Goal: Task Accomplishment & Management: Use online tool/utility

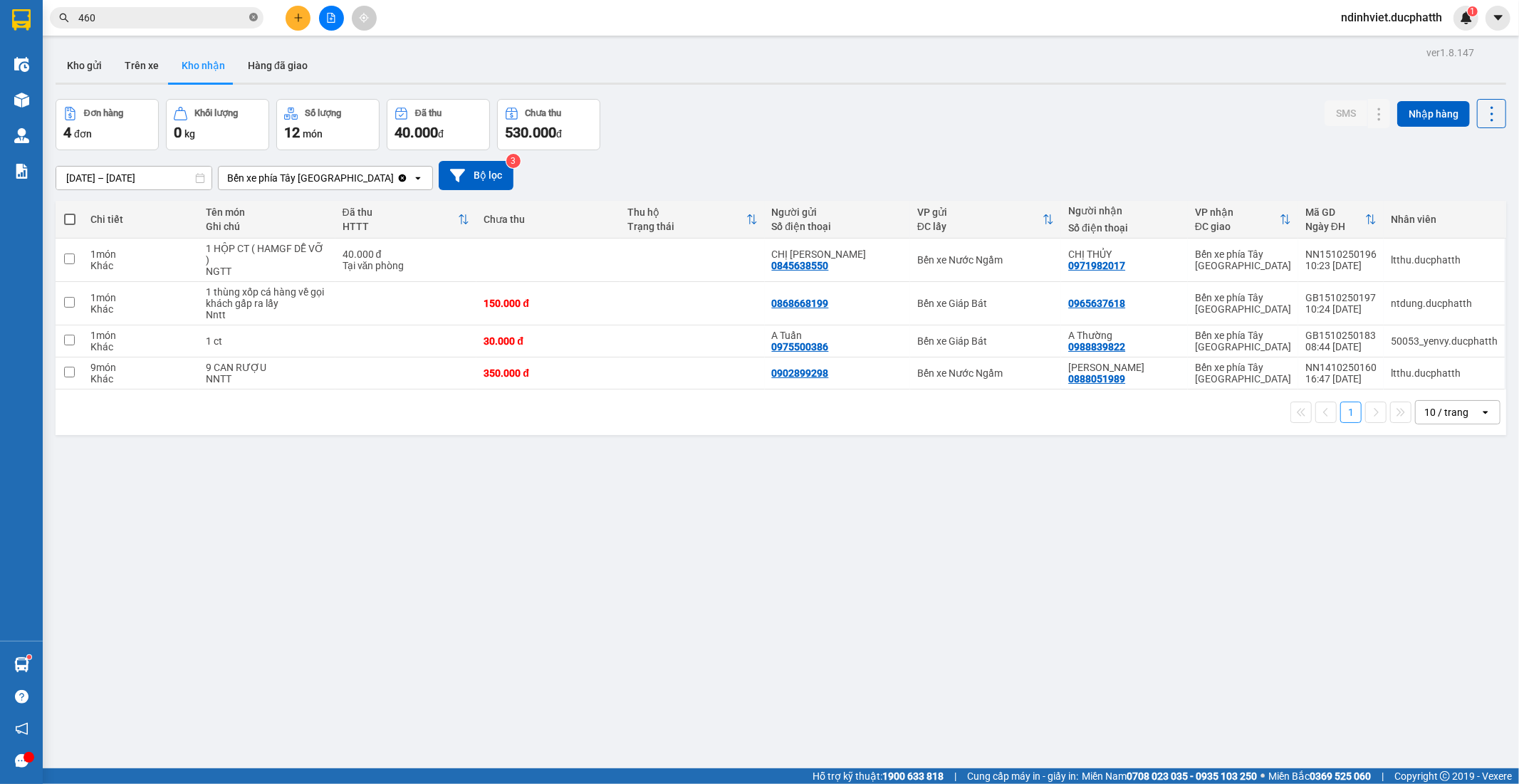
click at [254, 22] on span at bounding box center [253, 18] width 8 height 14
click at [244, 22] on input "text" at bounding box center [163, 18] width 168 height 15
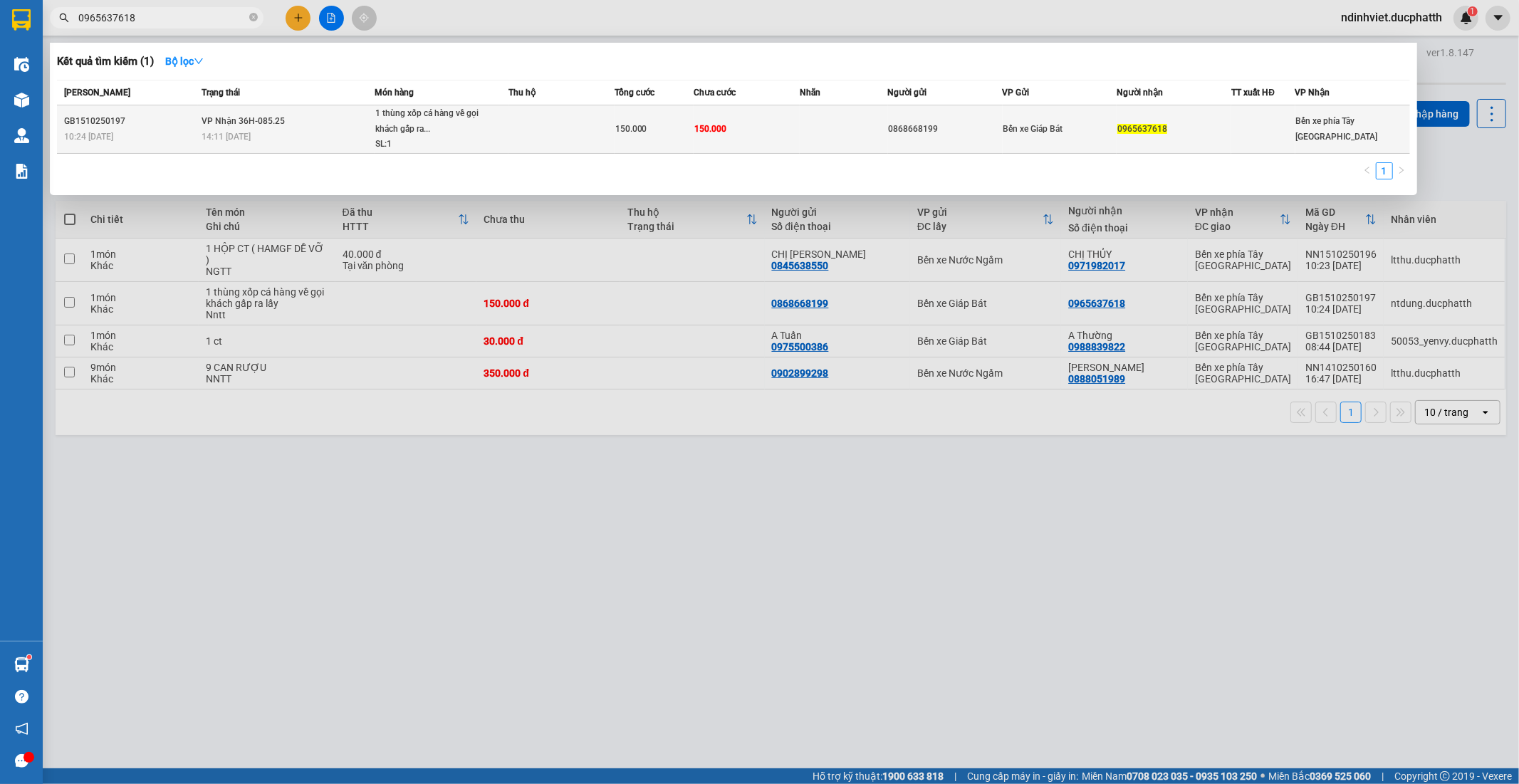
type input "0965637618"
click at [1062, 124] on span "Bến xe Giáp Bát" at bounding box center [1034, 129] width 60 height 10
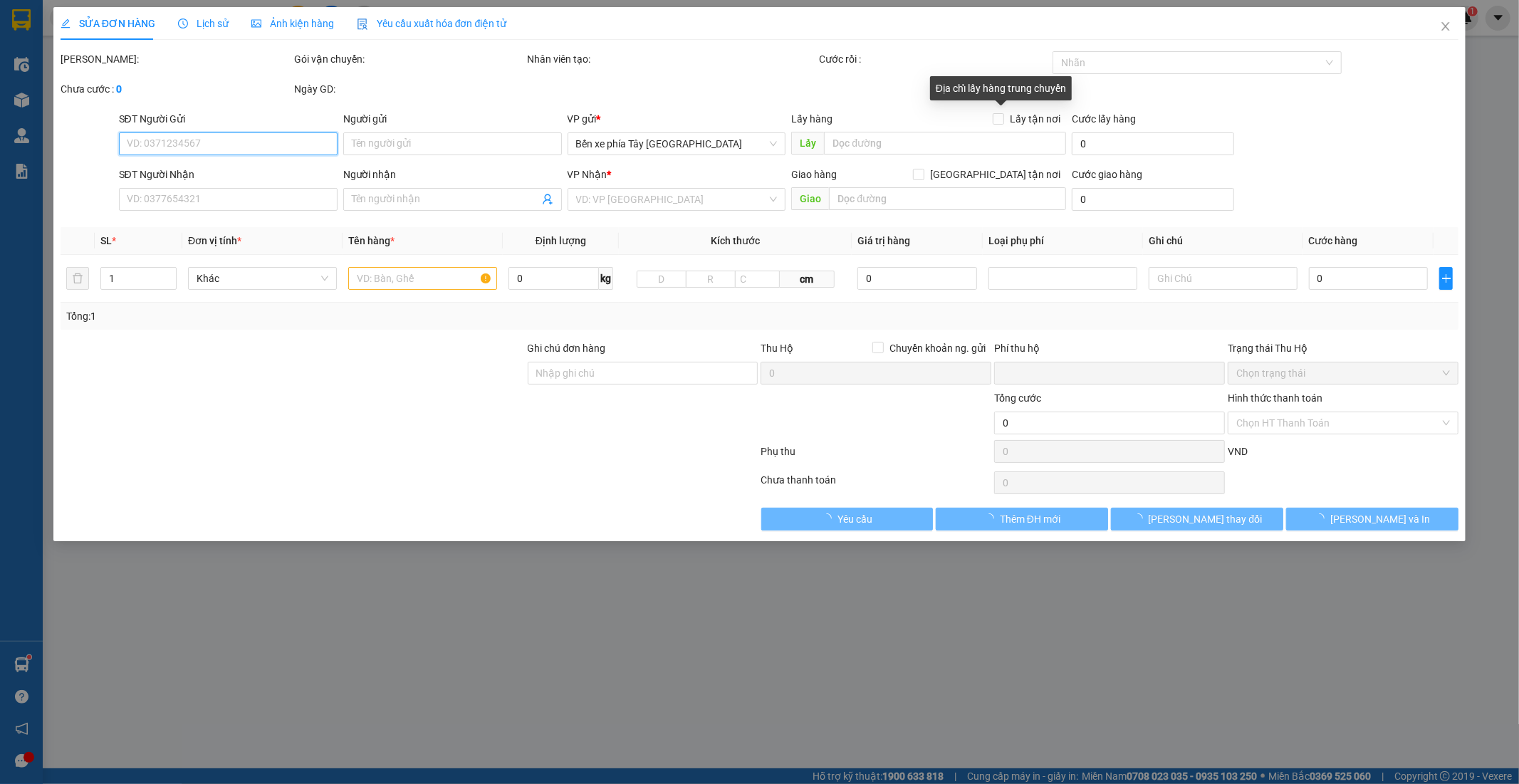
type input "0868668199"
type input "0965637618"
type input "0"
type input "150.000"
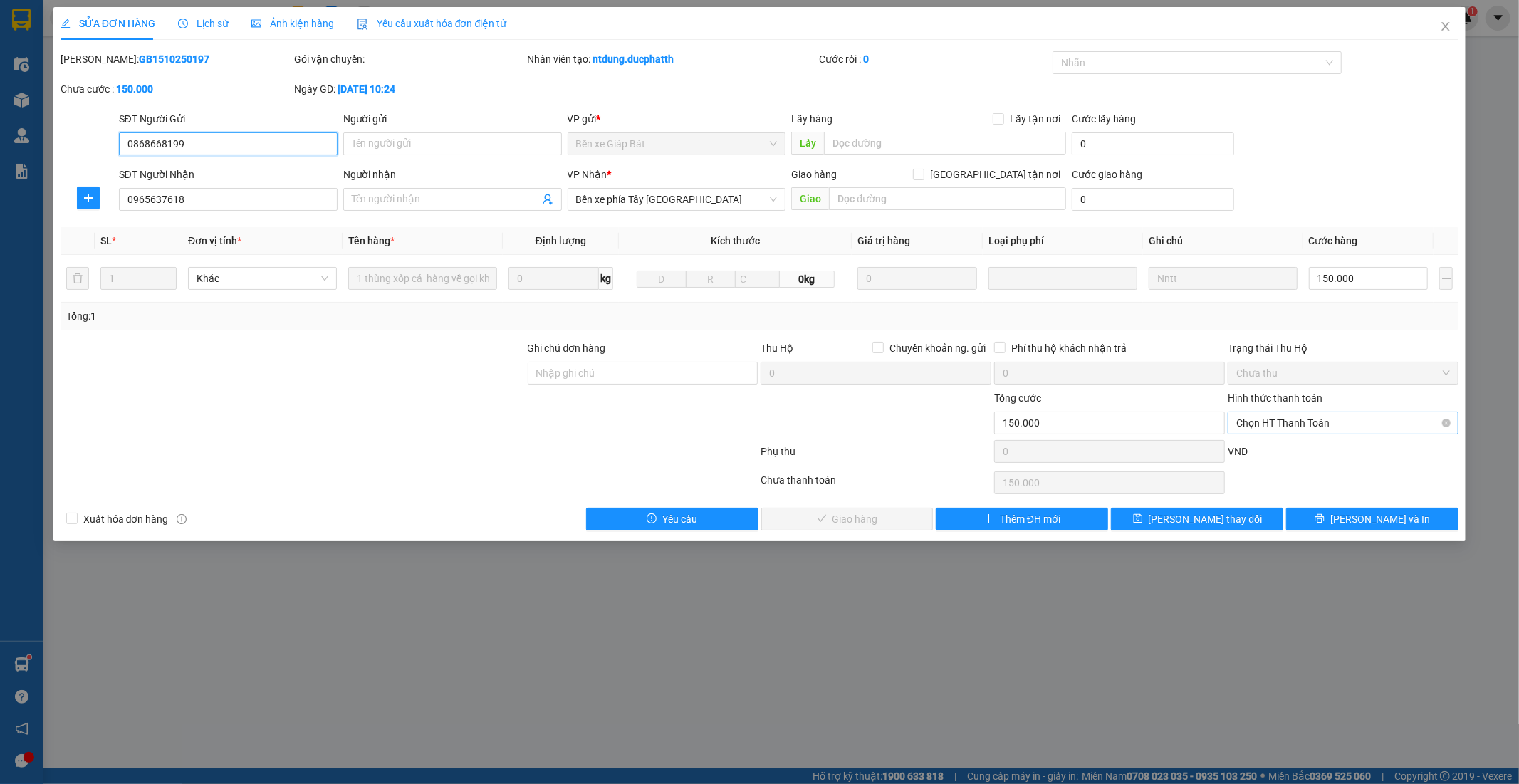
click at [1344, 425] on span "Chọn HT Thanh Toán" at bounding box center [1343, 423] width 213 height 22
click at [1283, 501] on div "Chuyển khoản" at bounding box center [1343, 497] width 213 height 15
type input "0"
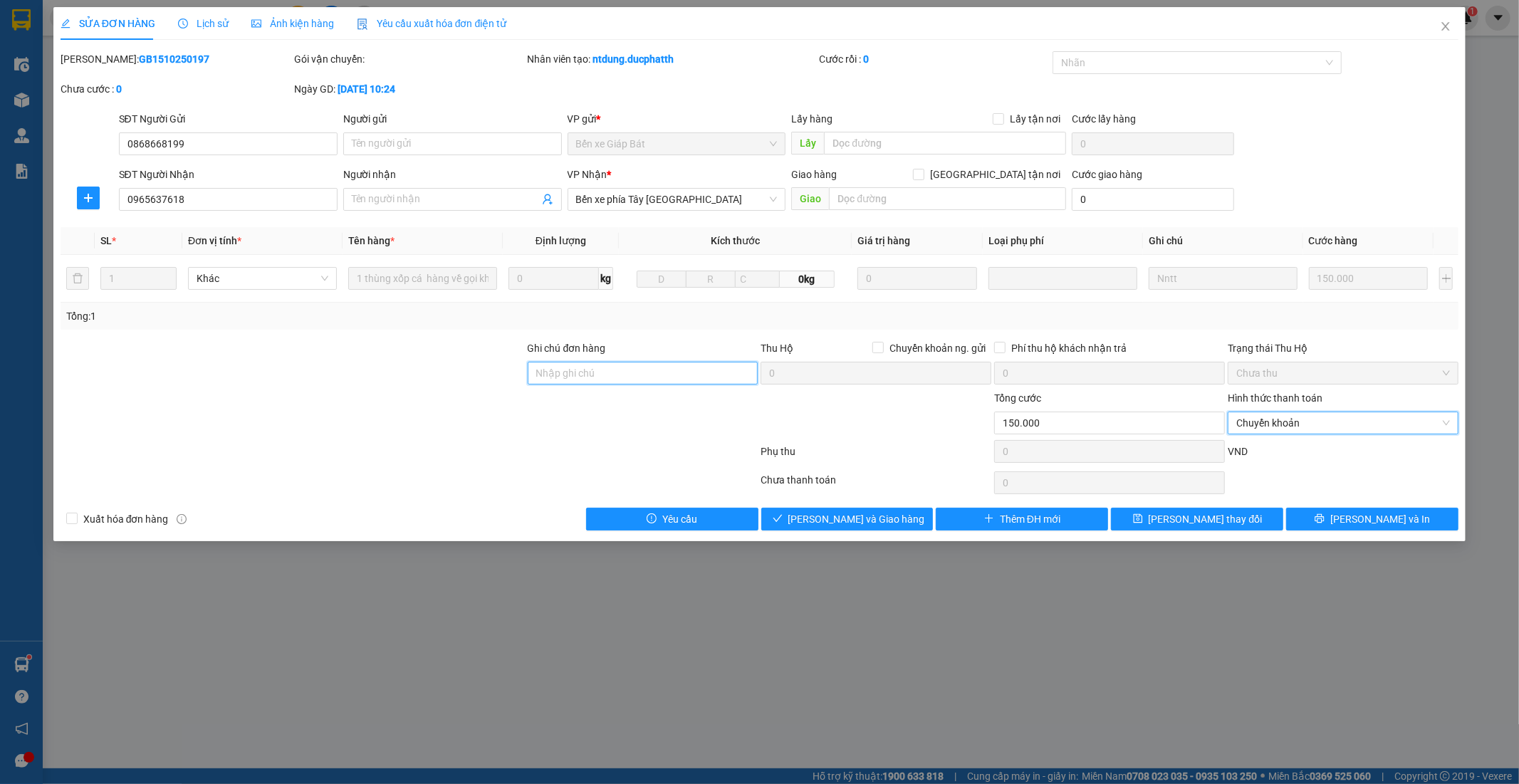
click at [731, 372] on input "Ghi chú đơn hàng" at bounding box center [643, 374] width 231 height 23
type input "Nntt - ck 15/10 viettin BUI TA VU 15:49"
click at [884, 522] on span "Lưu và Giao hàng" at bounding box center [857, 519] width 137 height 15
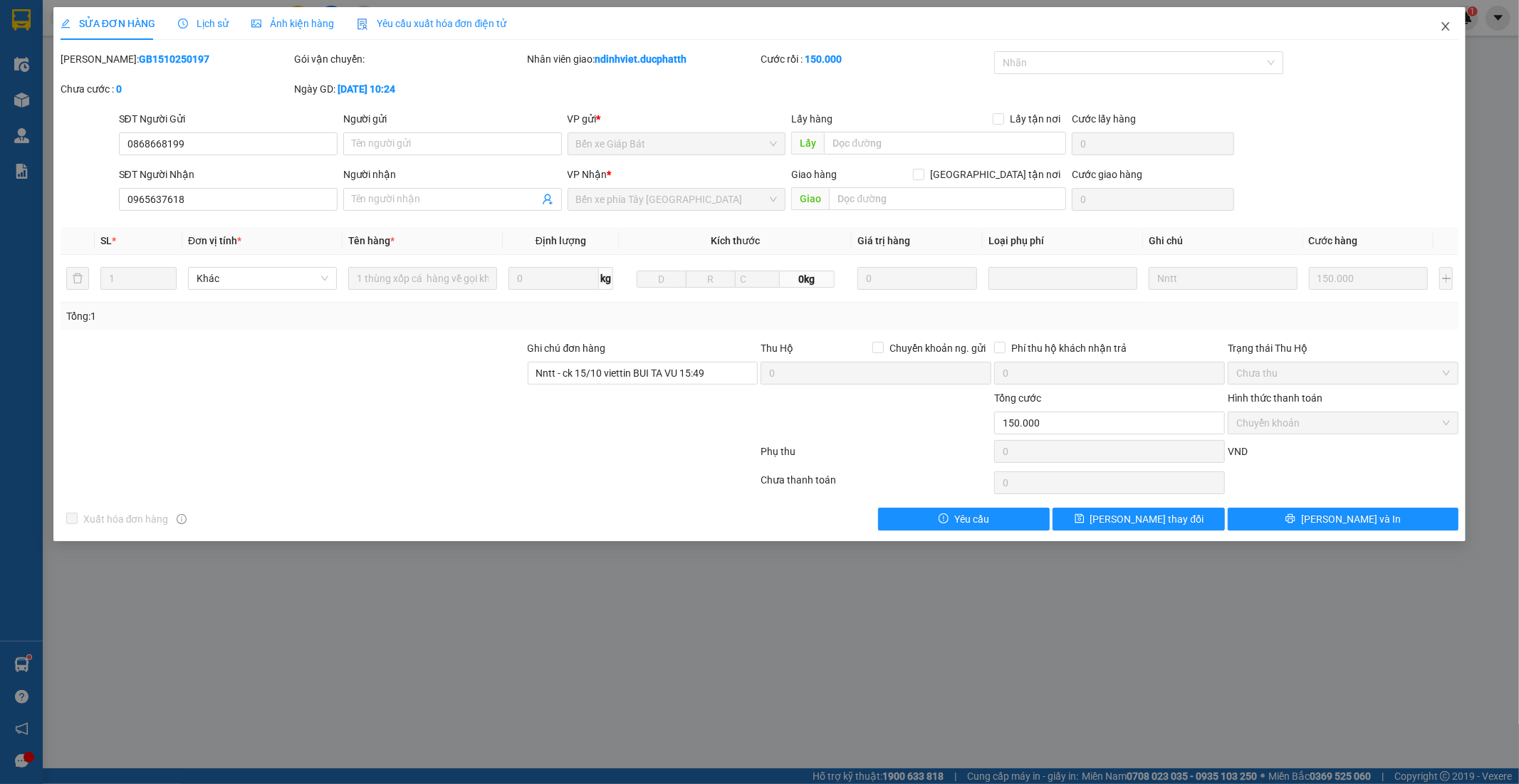
click at [1440, 31] on span "Close" at bounding box center [1446, 27] width 40 height 40
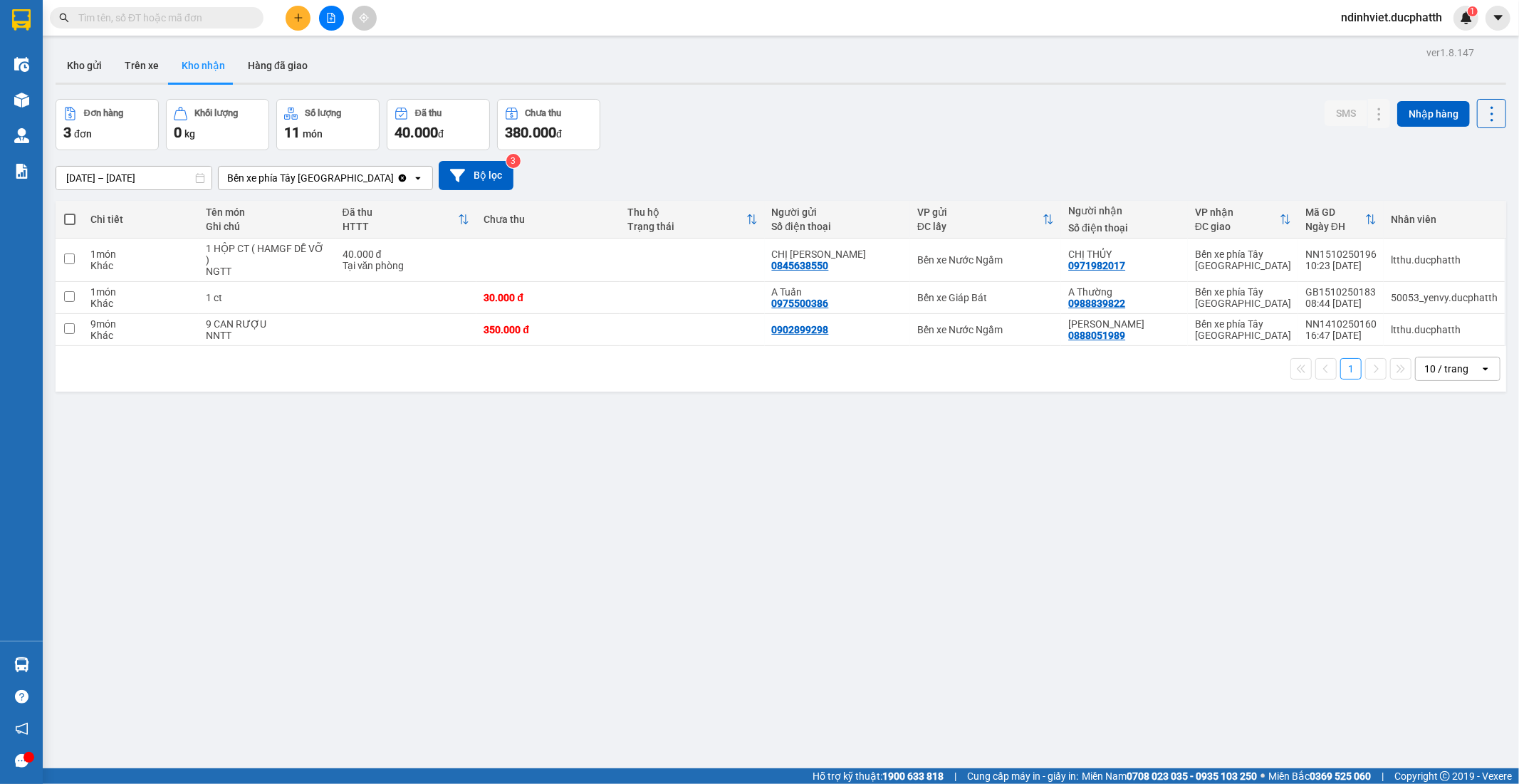
click at [166, 15] on input "text" at bounding box center [163, 18] width 168 height 15
click at [202, 22] on input "text" at bounding box center [163, 18] width 168 height 15
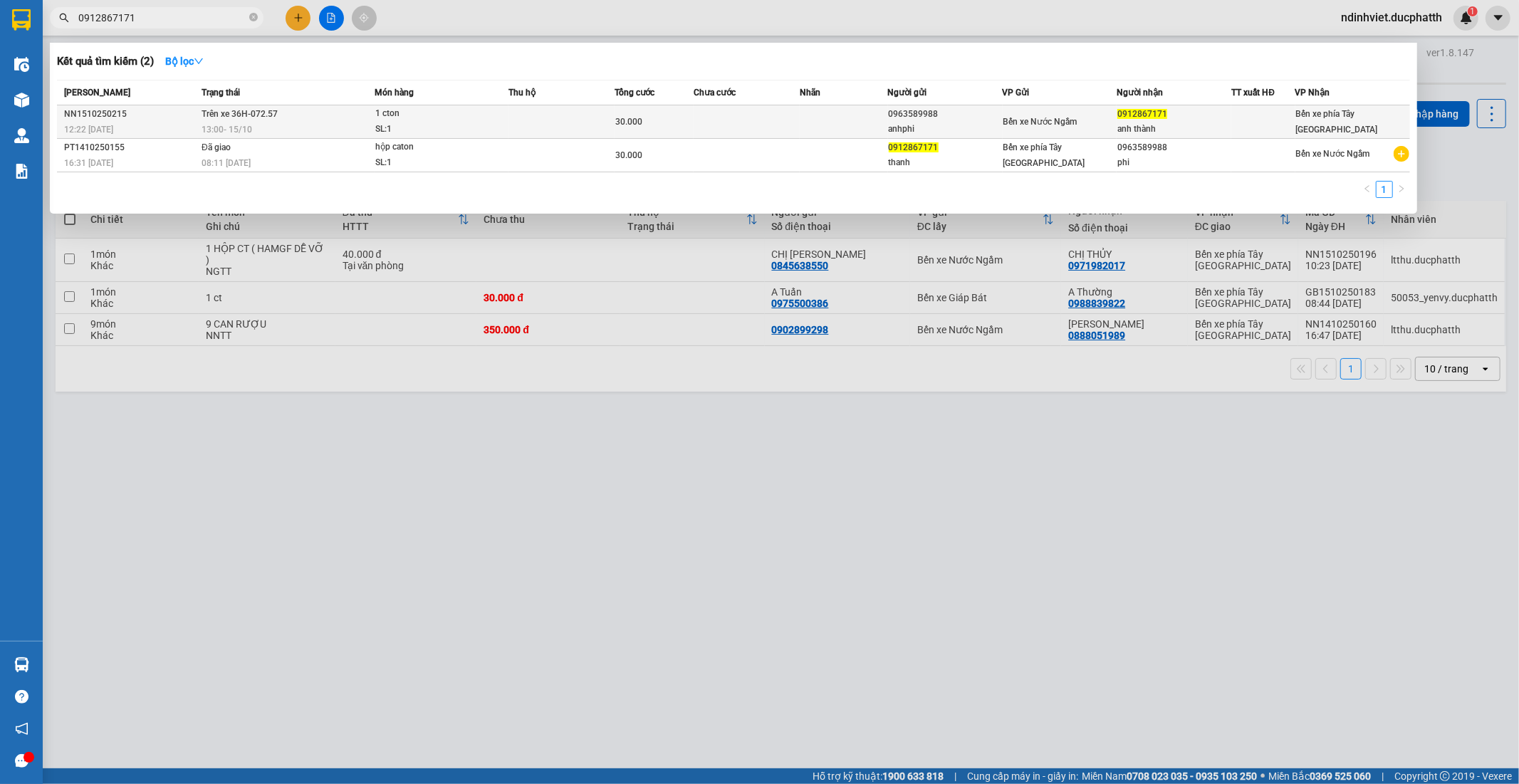
type input "0912867171"
click at [438, 129] on div "SL: 1" at bounding box center [428, 129] width 107 height 15
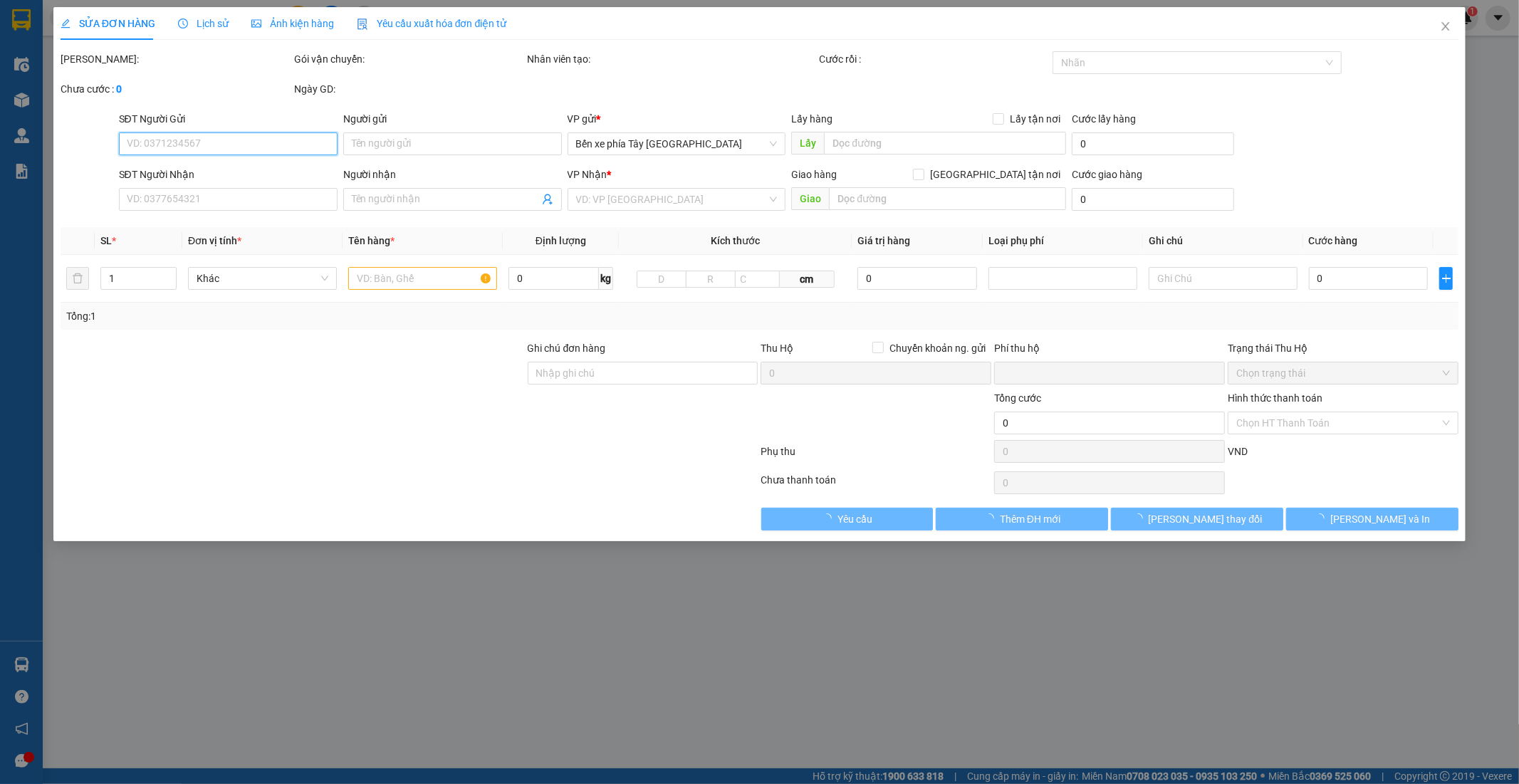
type input "0963589988"
type input "anhphi"
type input "0912867171"
type input "anh thành"
type input "ck 15/10 bui hong phi12h22"
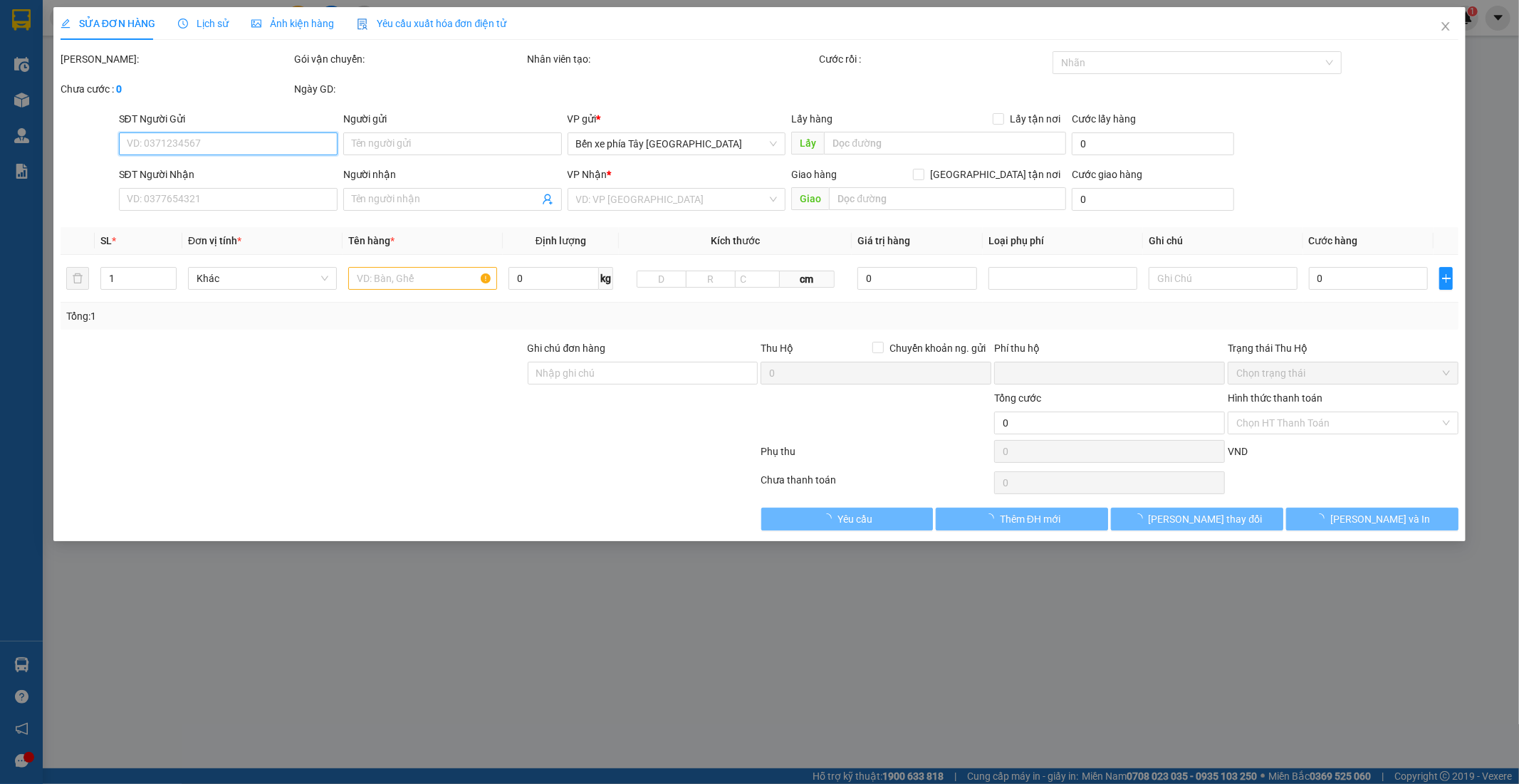
type input "0"
type input "30.000"
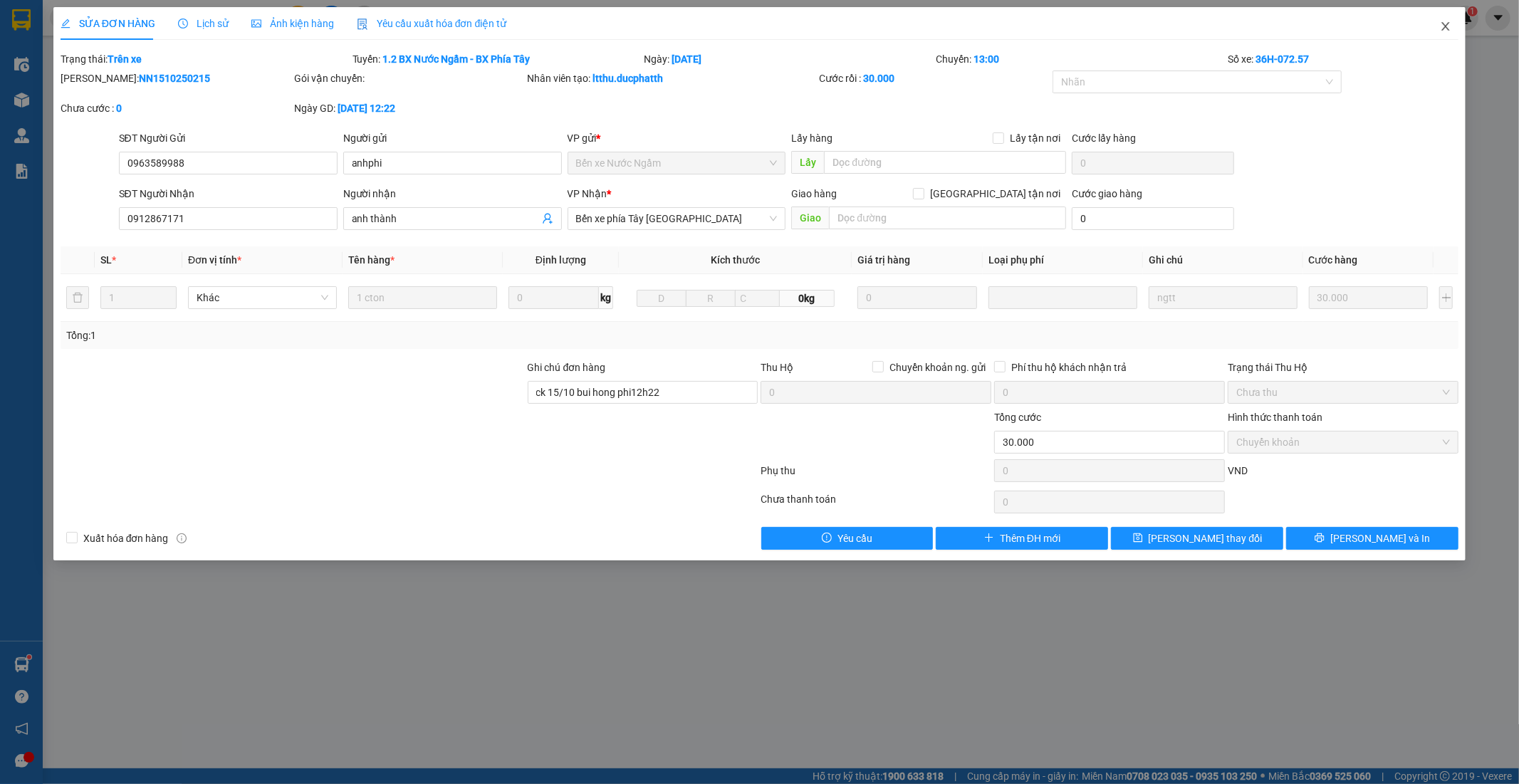
click at [1446, 27] on icon "close" at bounding box center [1446, 26] width 8 height 8
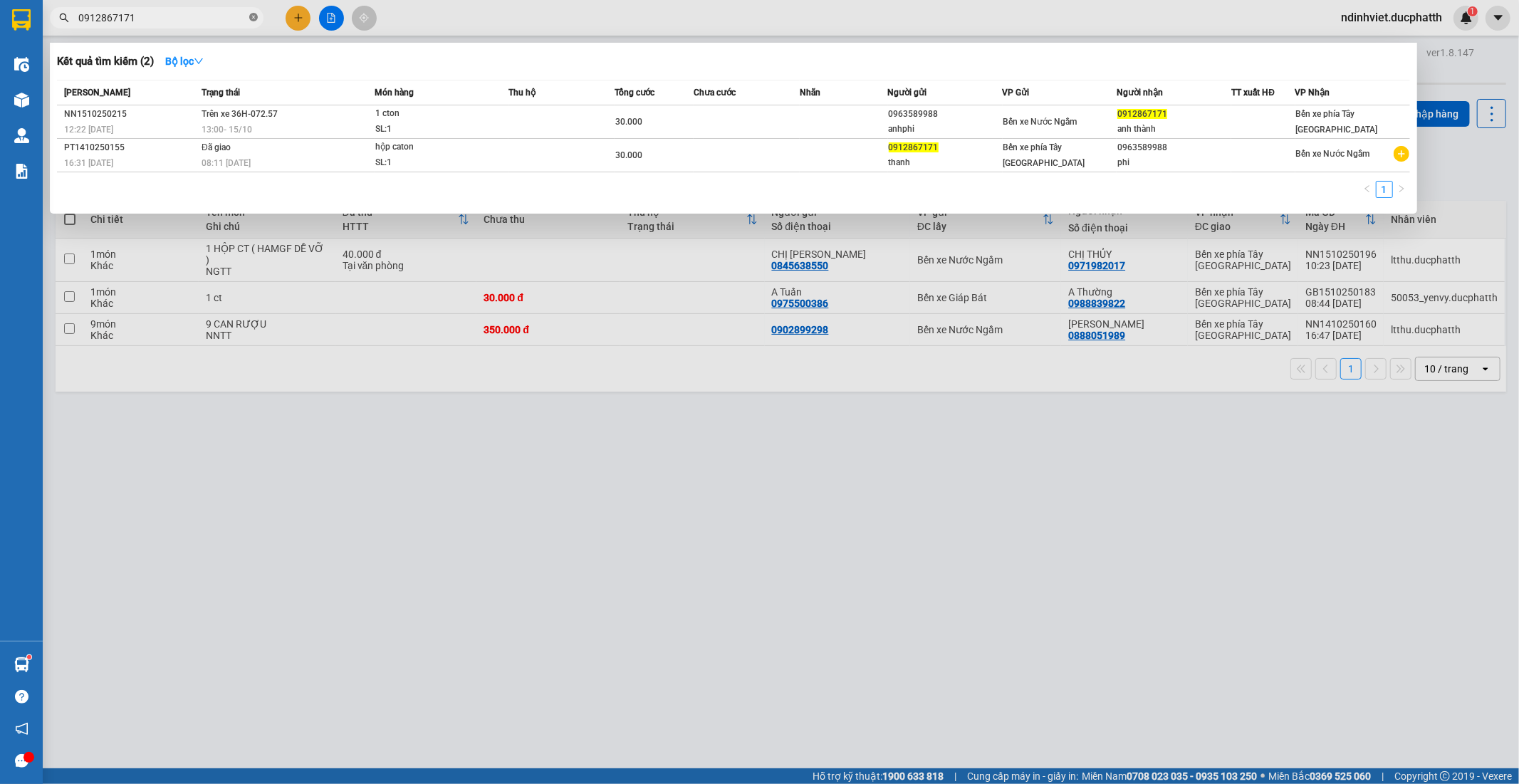
click at [255, 16] on icon "close-circle" at bounding box center [253, 17] width 8 height 8
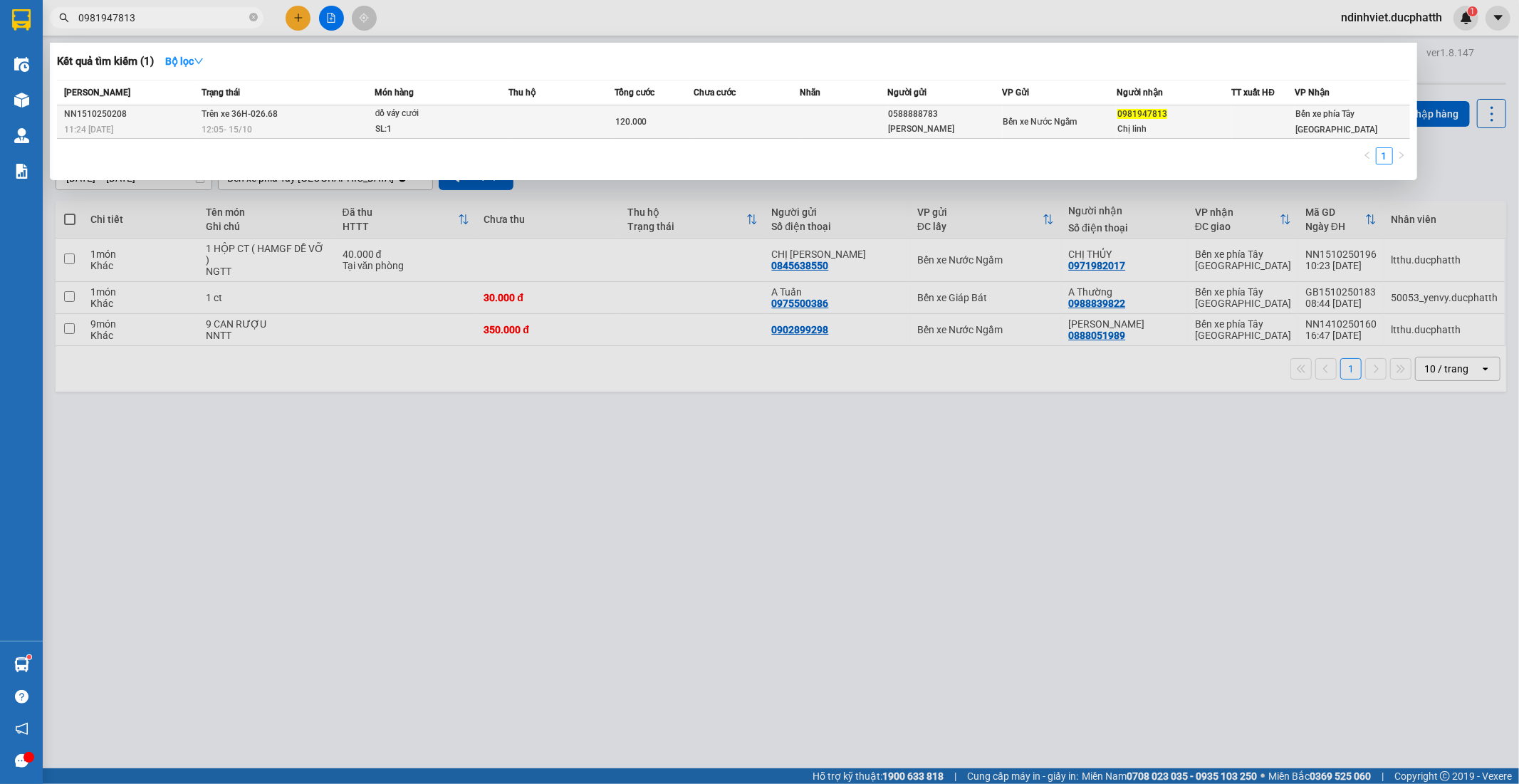
type input "0981947813"
click at [509, 116] on td at bounding box center [562, 122] width 106 height 33
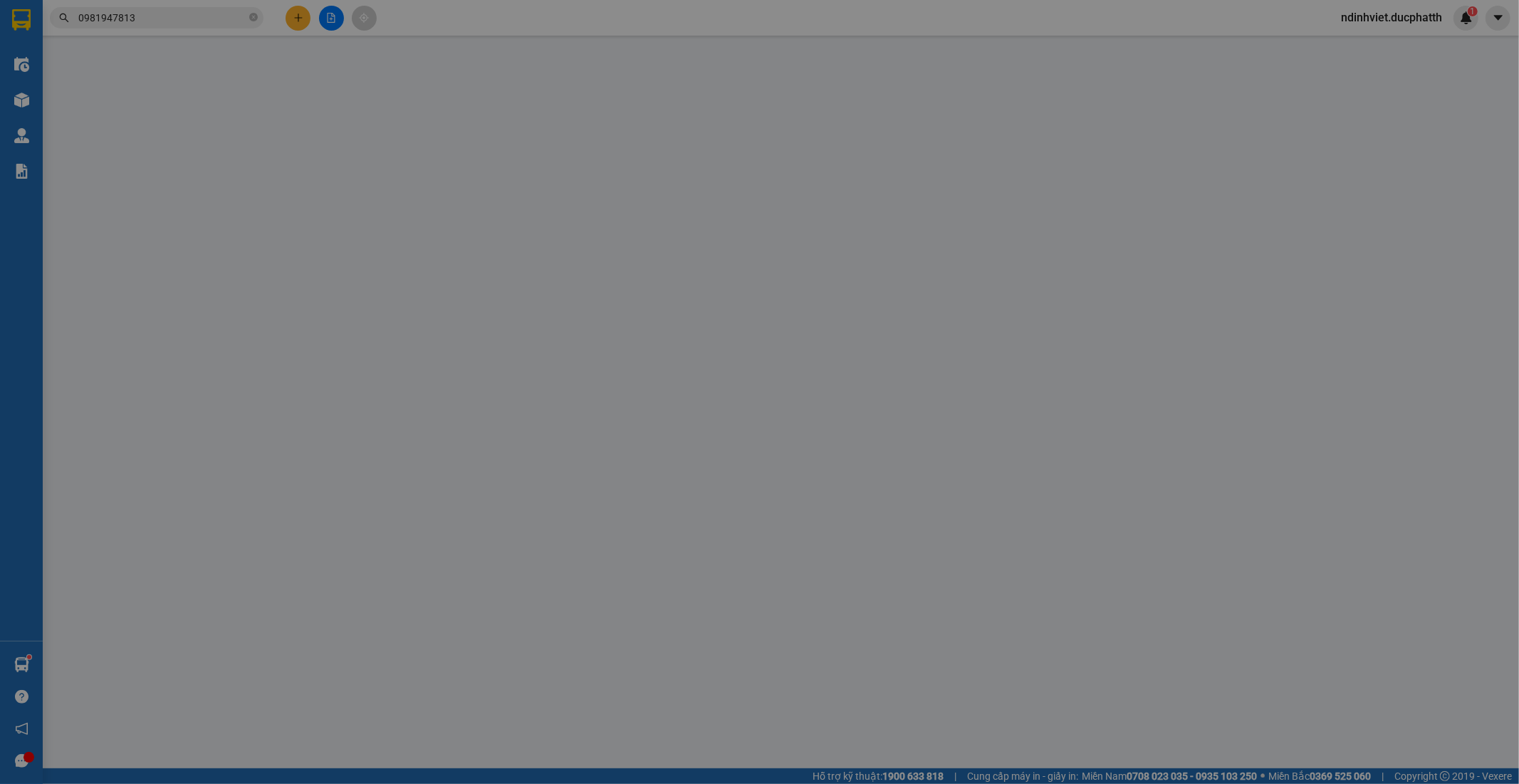
type input "0588888783"
type input "Anh Phuc"
type input "0981947813"
type input "Chị linh"
type input "ck 11h23 nguyen hoan phuc 15/10"
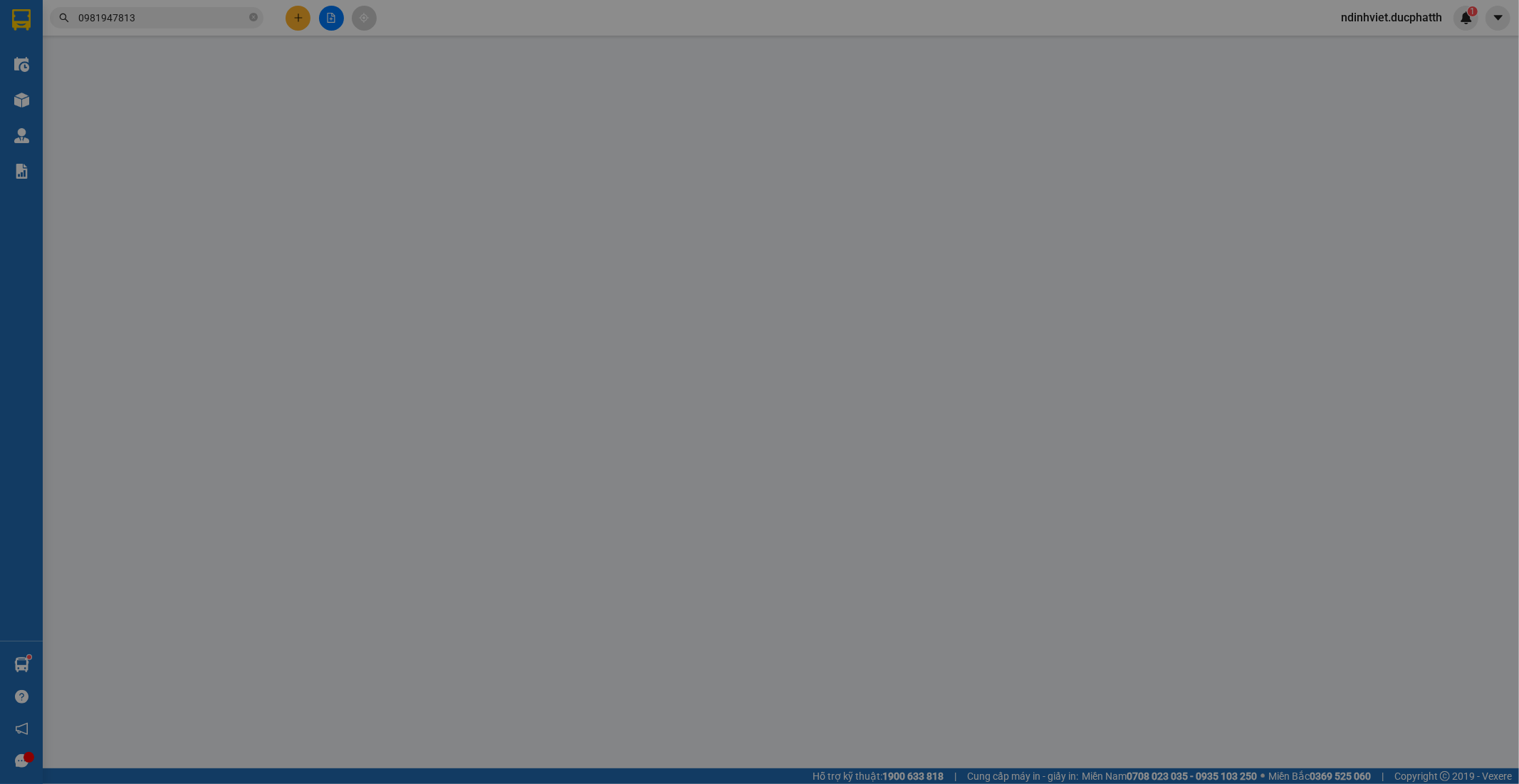
type input "0"
type input "120.000"
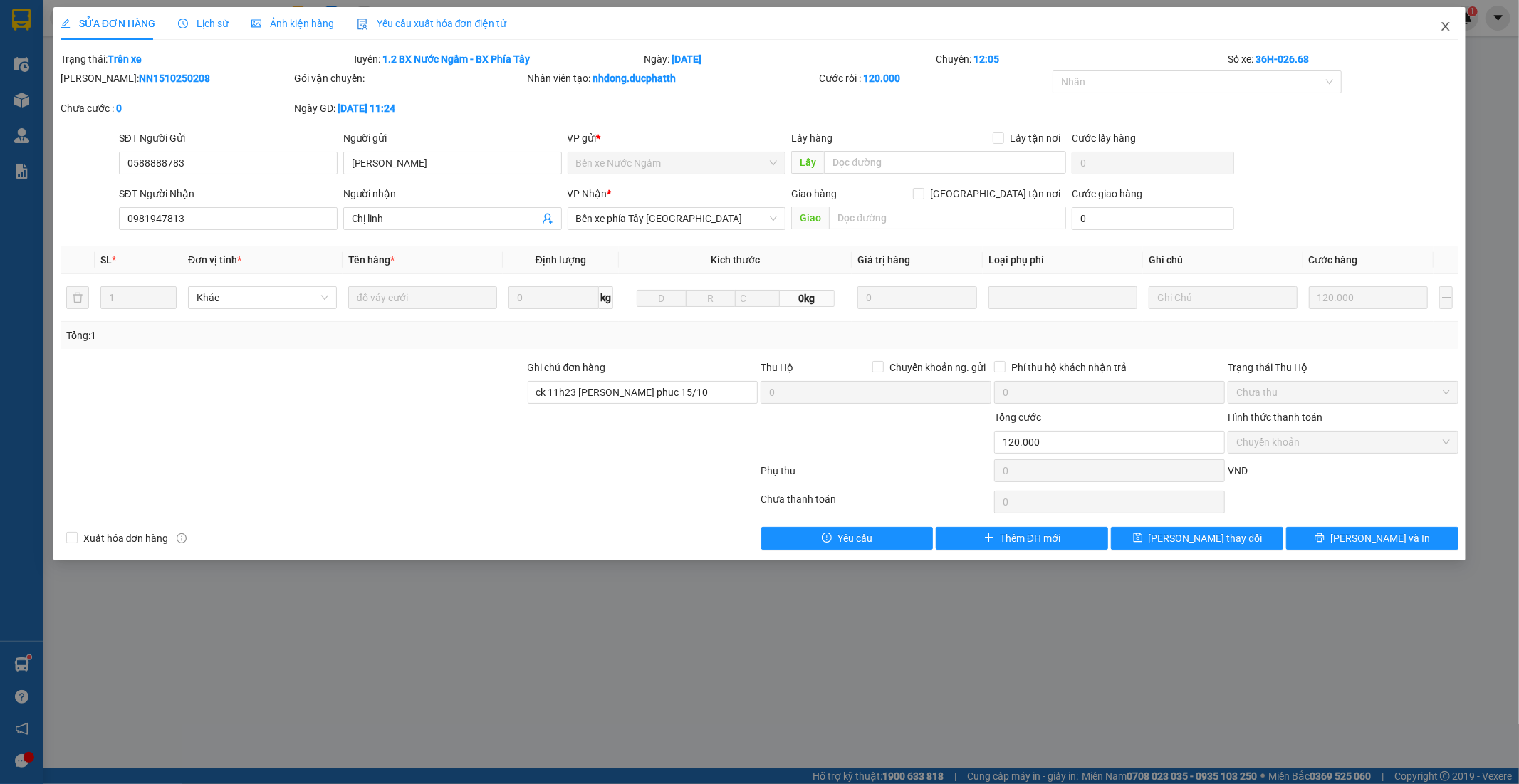
click at [1442, 22] on icon "close" at bounding box center [1446, 26] width 12 height 12
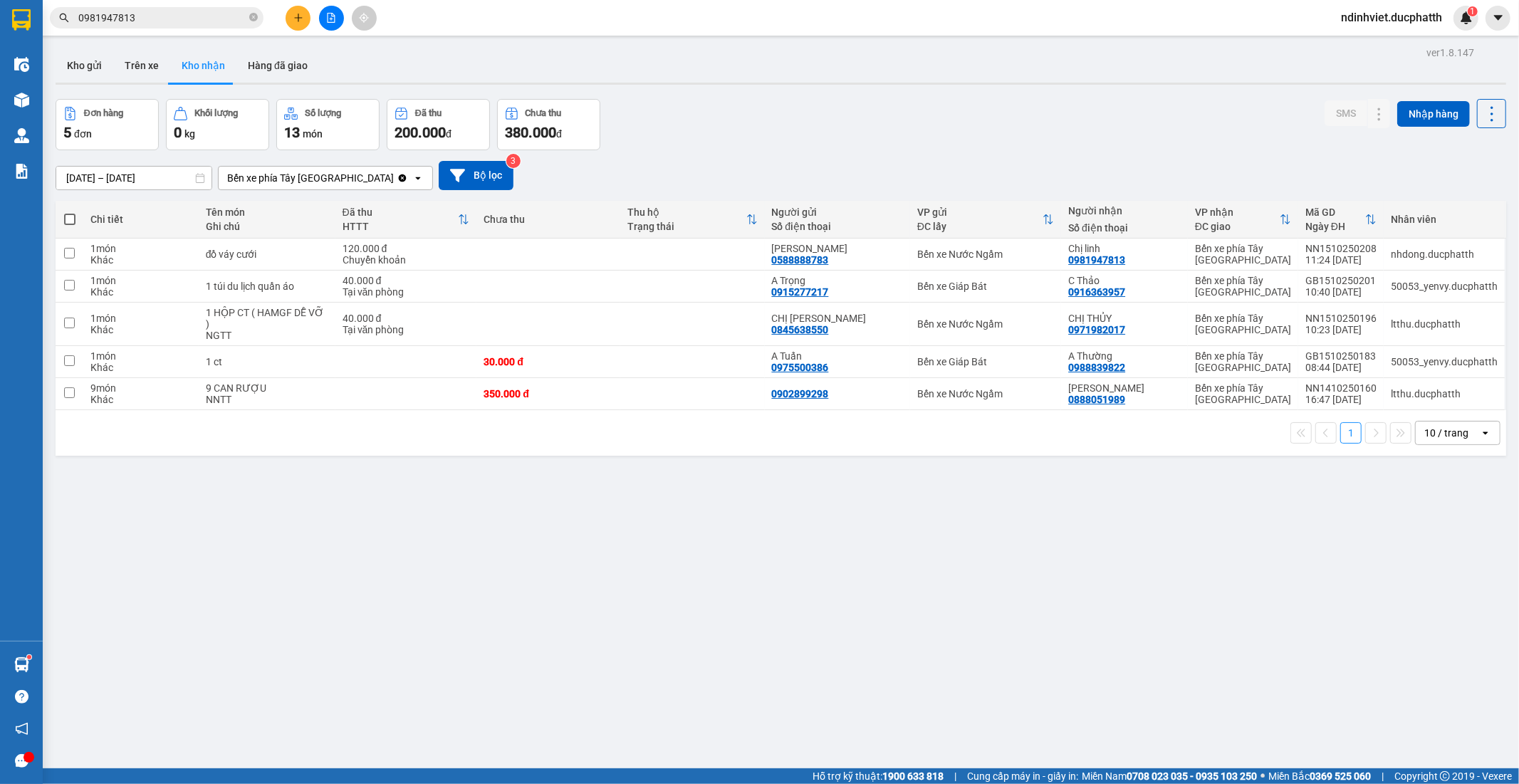
click at [194, 17] on input "0981947813" at bounding box center [163, 18] width 168 height 15
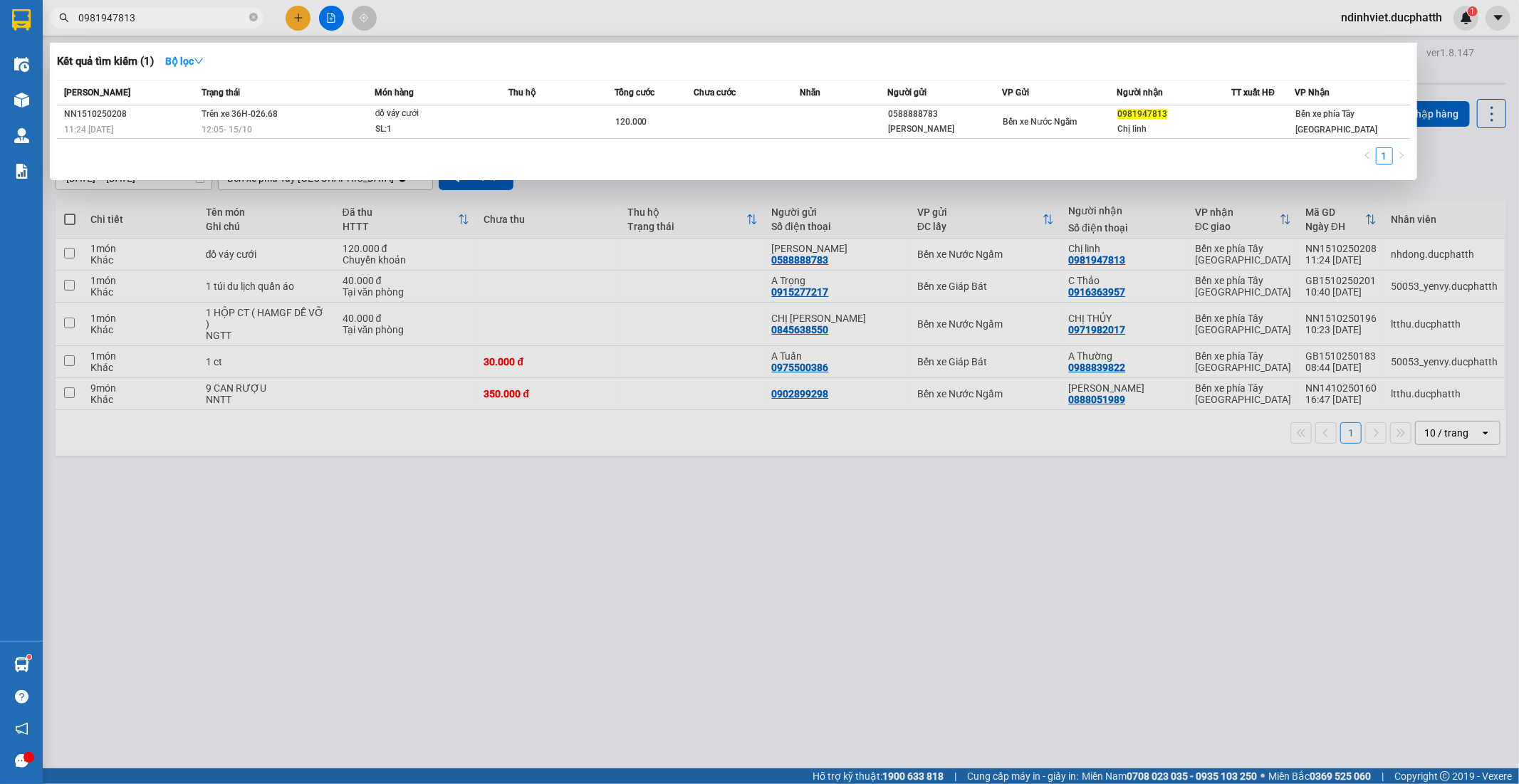
click at [211, 30] on div at bounding box center [760, 392] width 1519 height 784
click at [208, 17] on input "0981947813" at bounding box center [163, 18] width 168 height 15
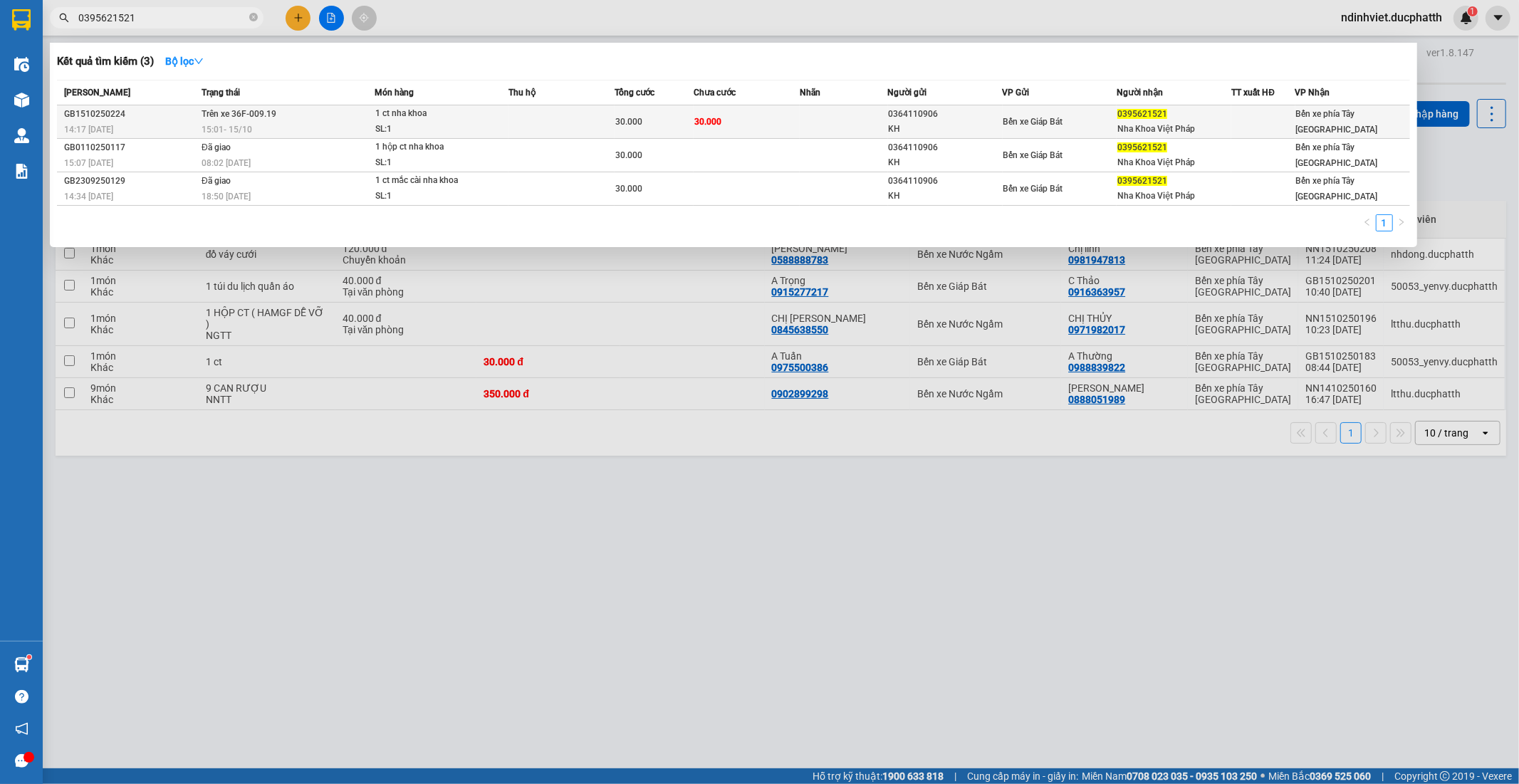
type input "0395621521"
click at [314, 124] on div "15:01 - 15/10" at bounding box center [288, 129] width 173 height 15
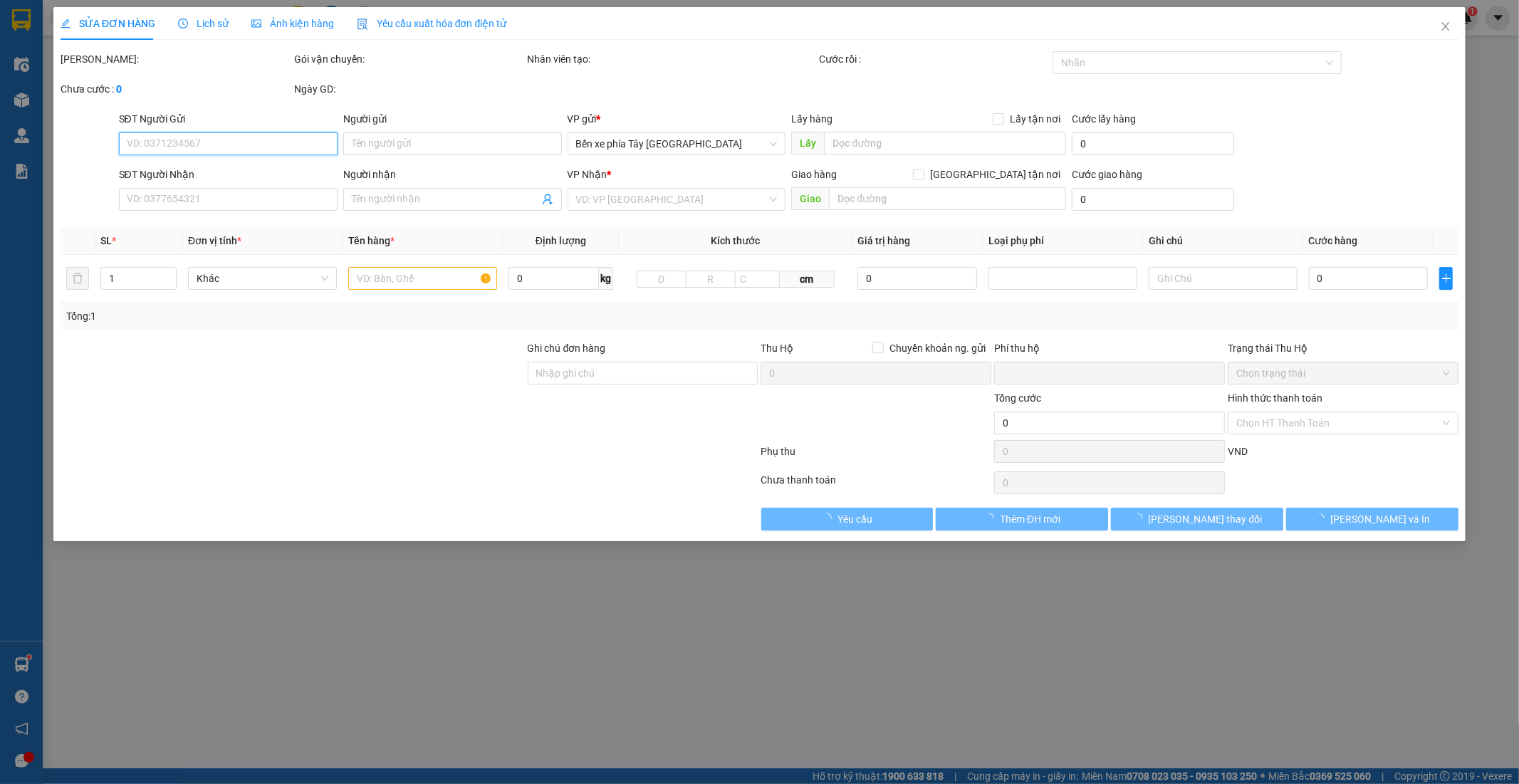
type input "0364110906"
type input "KH"
type input "0395621521"
type input "Nha Khoa Việt Pháp"
type input "0"
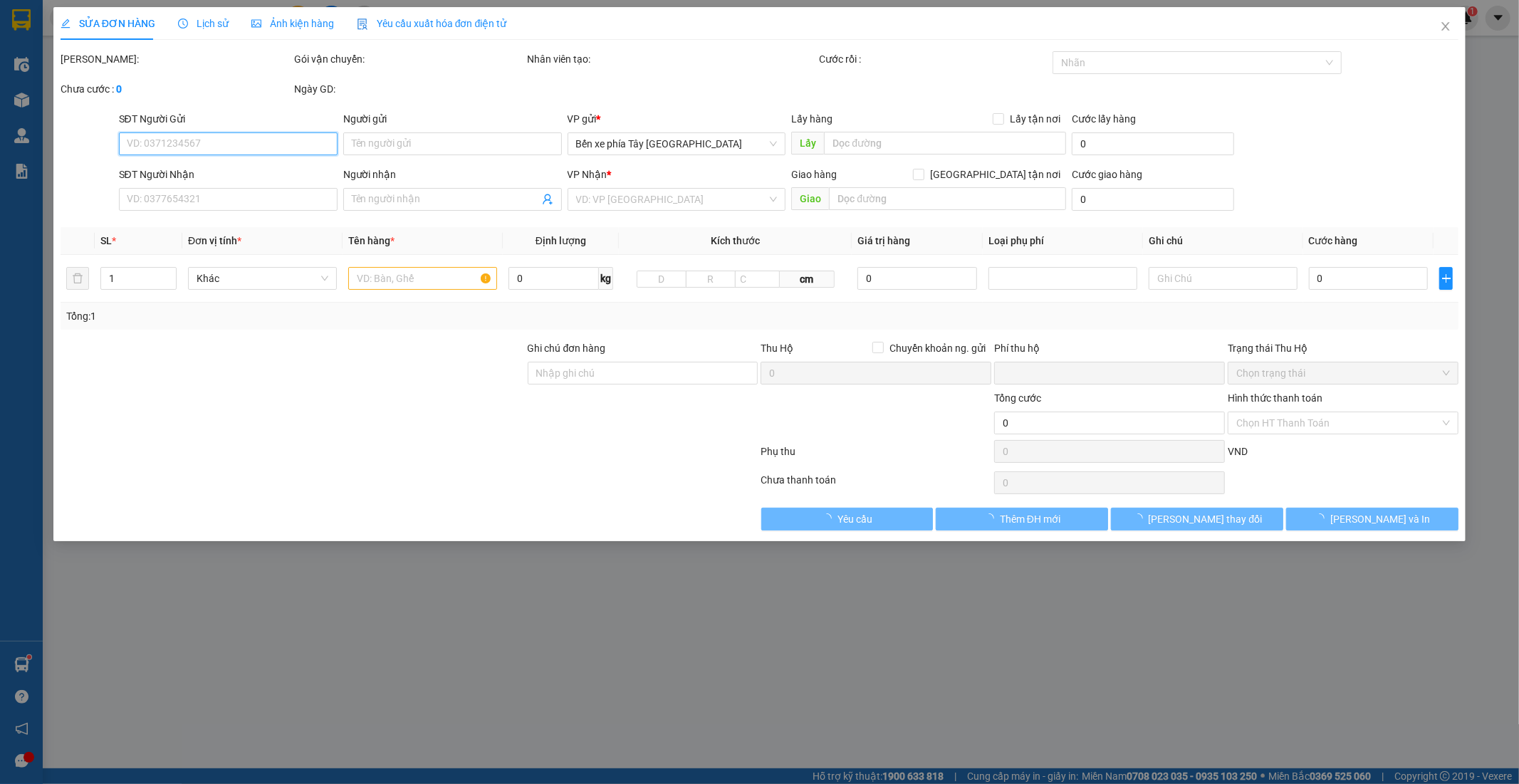
type input "30.000"
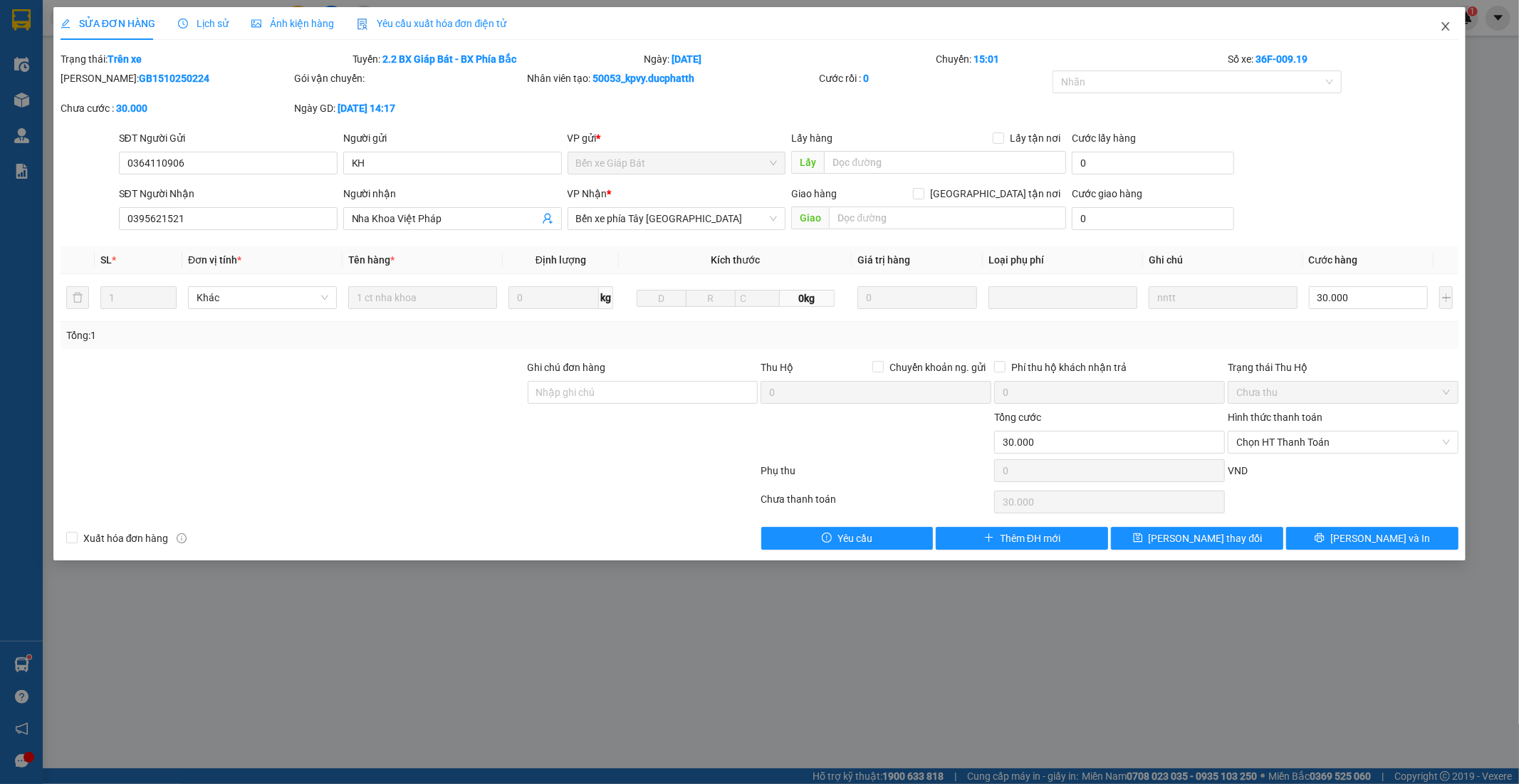
click at [1447, 26] on icon "close" at bounding box center [1446, 26] width 8 height 8
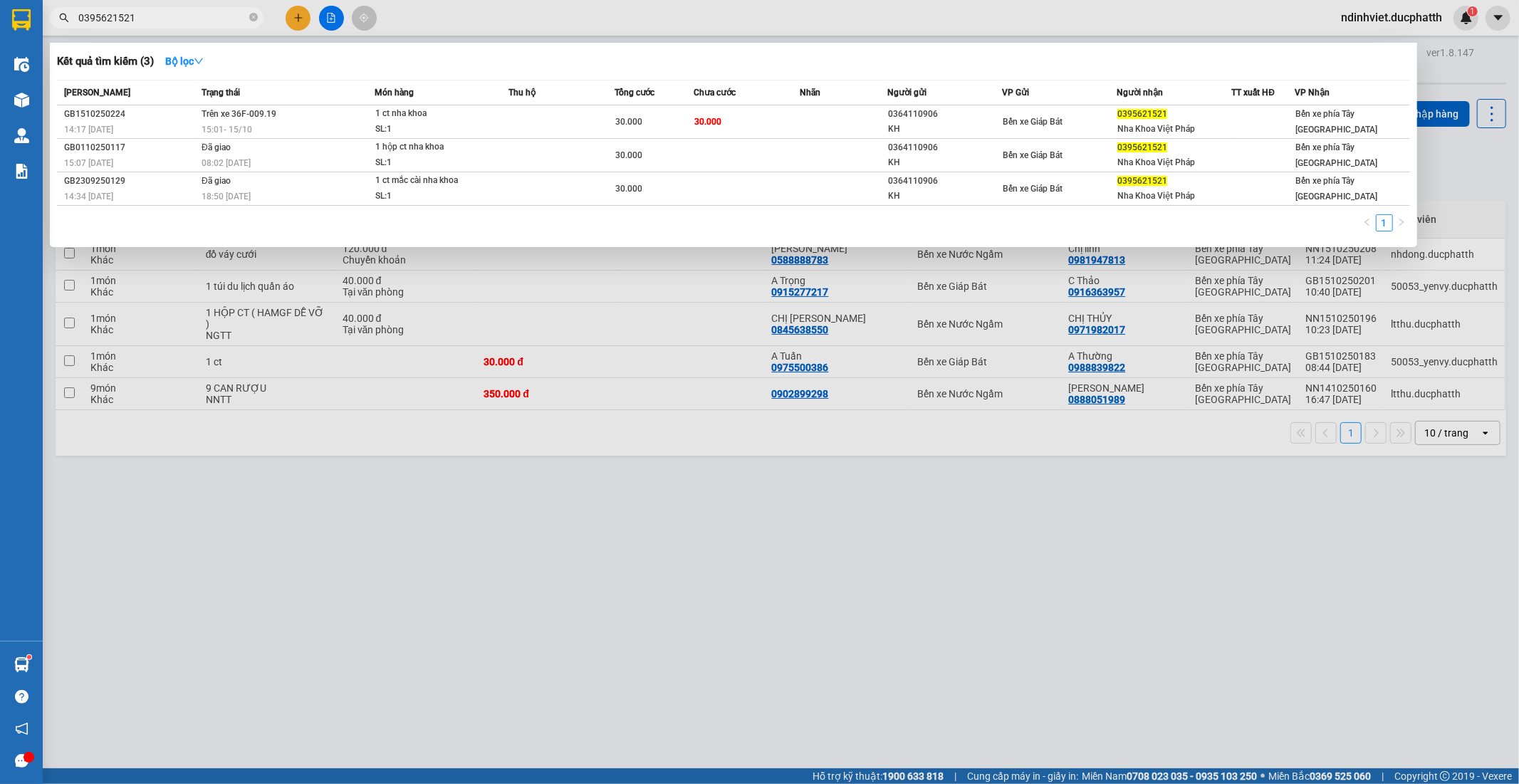
click at [159, 14] on input "0395621521" at bounding box center [163, 18] width 168 height 15
paste input "917742689"
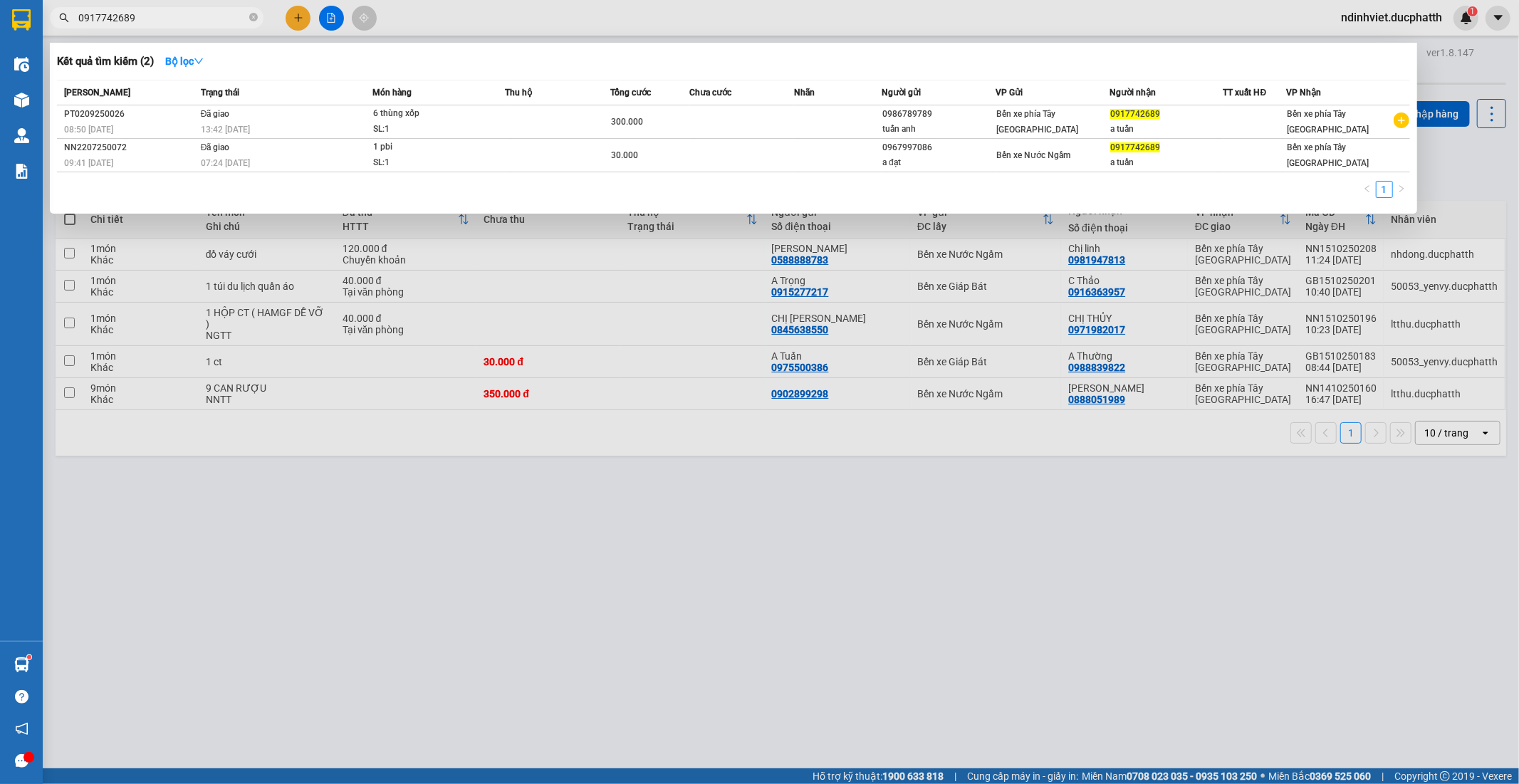
type input "0917742689"
click at [1469, 64] on div at bounding box center [760, 392] width 1519 height 784
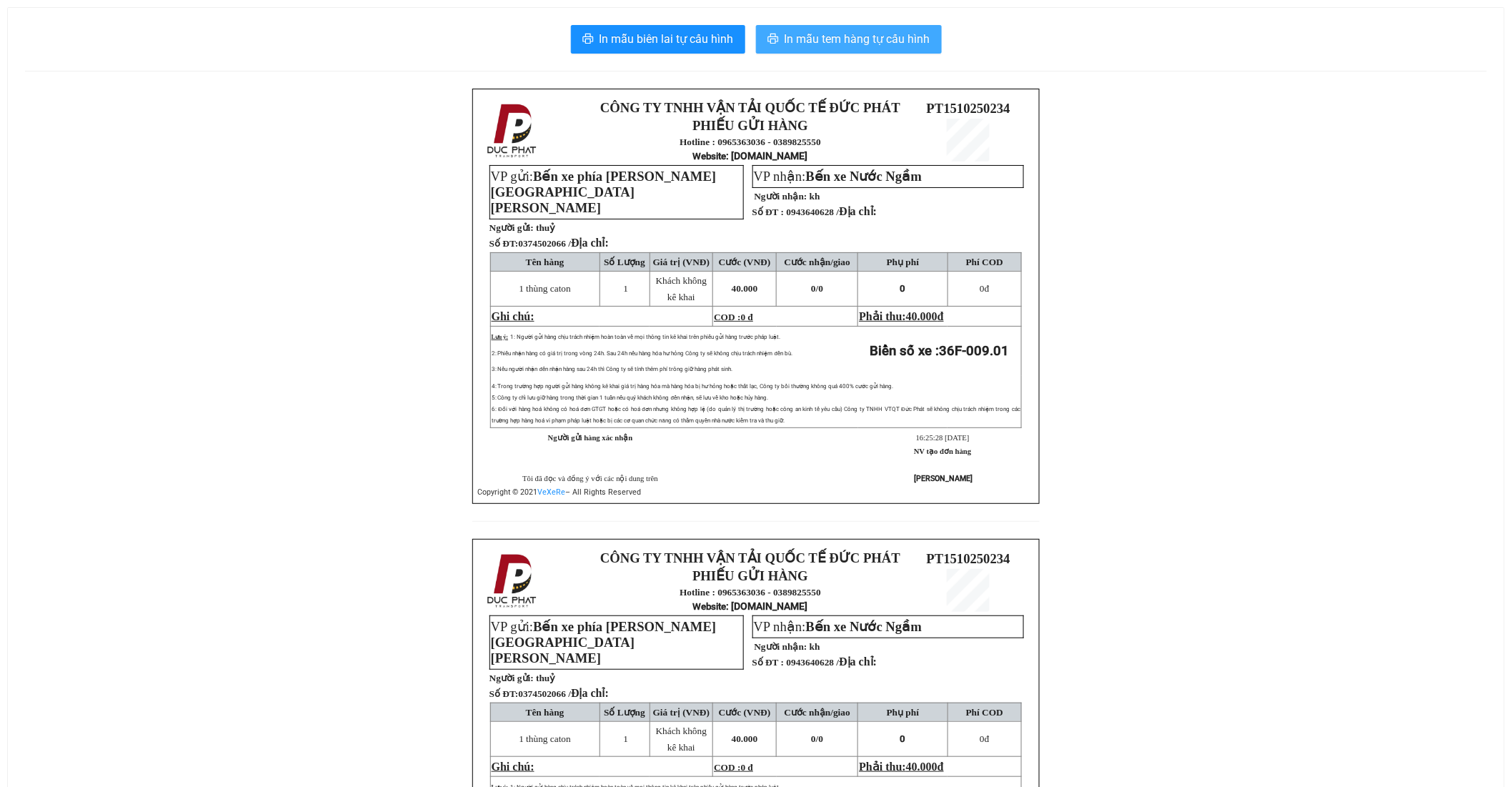
click at [851, 36] on span "In mẫu tem hàng tự cấu hình" at bounding box center [857, 39] width 146 height 18
click at [843, 39] on span "In mẫu tem hàng tự cấu hình" at bounding box center [857, 39] width 146 height 18
